Goal: Check status: Check status

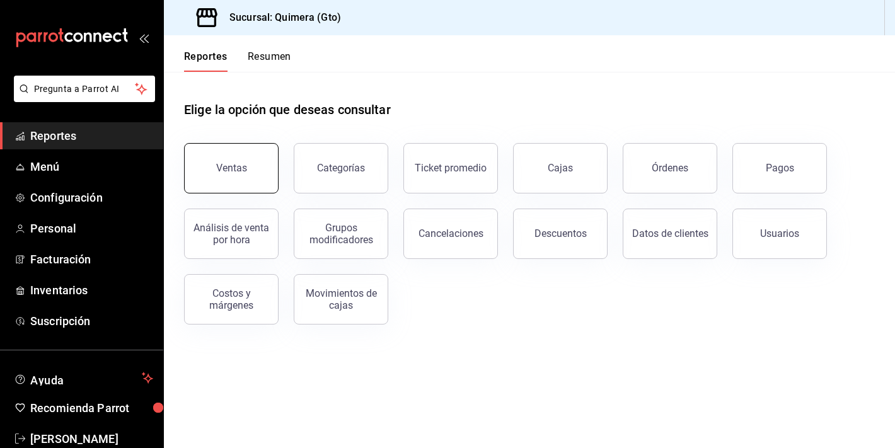
click at [225, 164] on div "Ventas" at bounding box center [231, 168] width 31 height 12
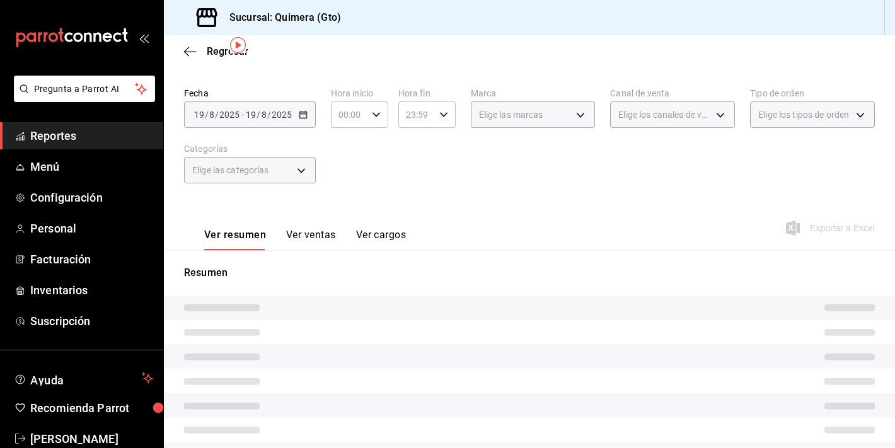
scroll to position [44, 0]
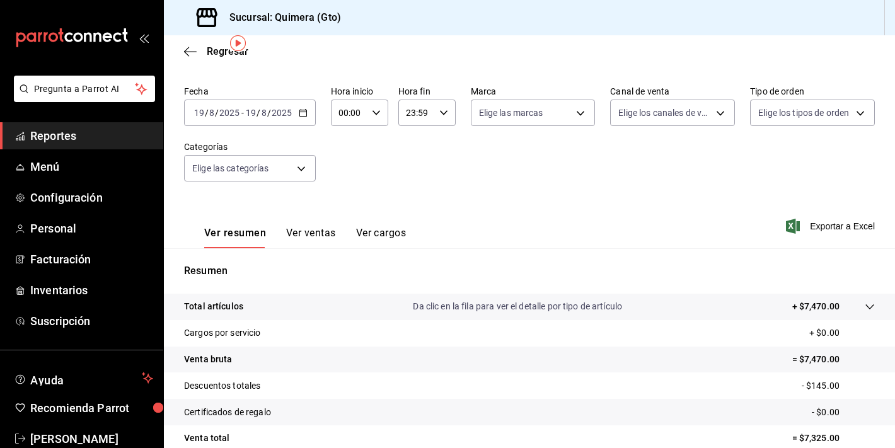
click at [316, 232] on button "Ver ventas" at bounding box center [311, 237] width 50 height 21
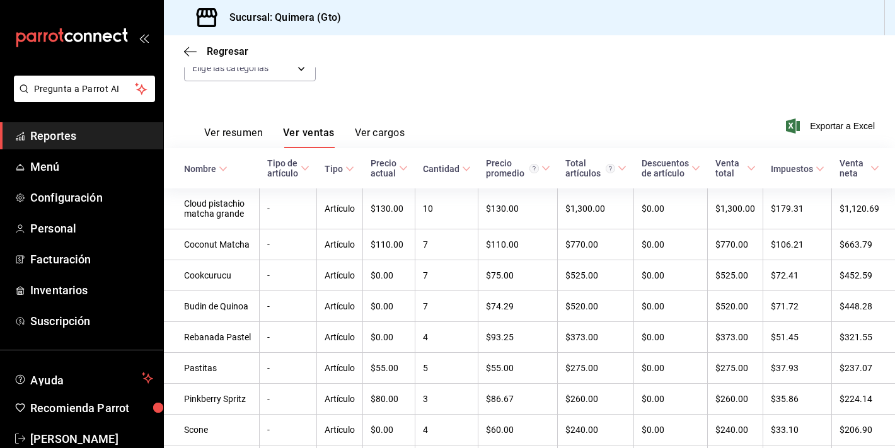
scroll to position [152, 0]
